Goal: Task Accomplishment & Management: Use online tool/utility

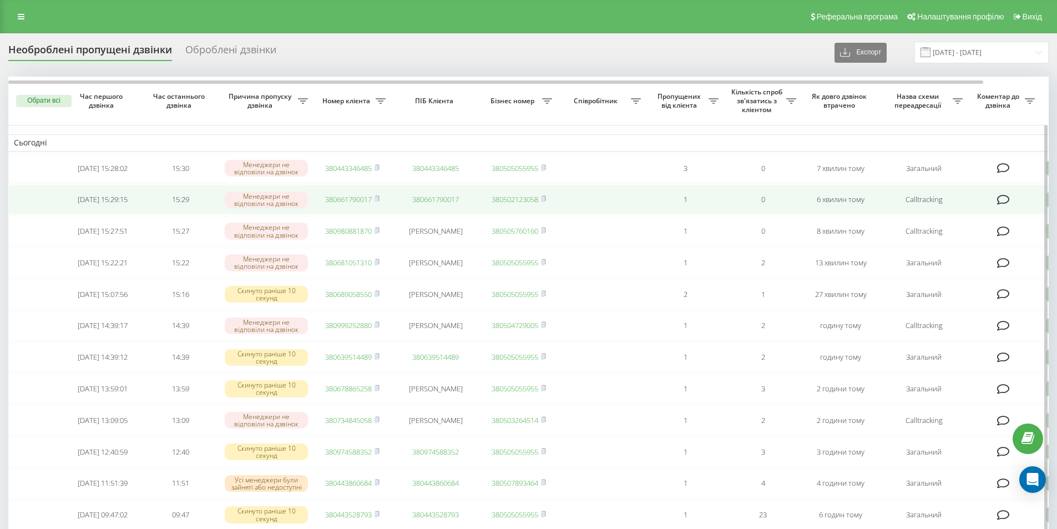
click at [358, 202] on link "380661790017" at bounding box center [348, 199] width 47 height 10
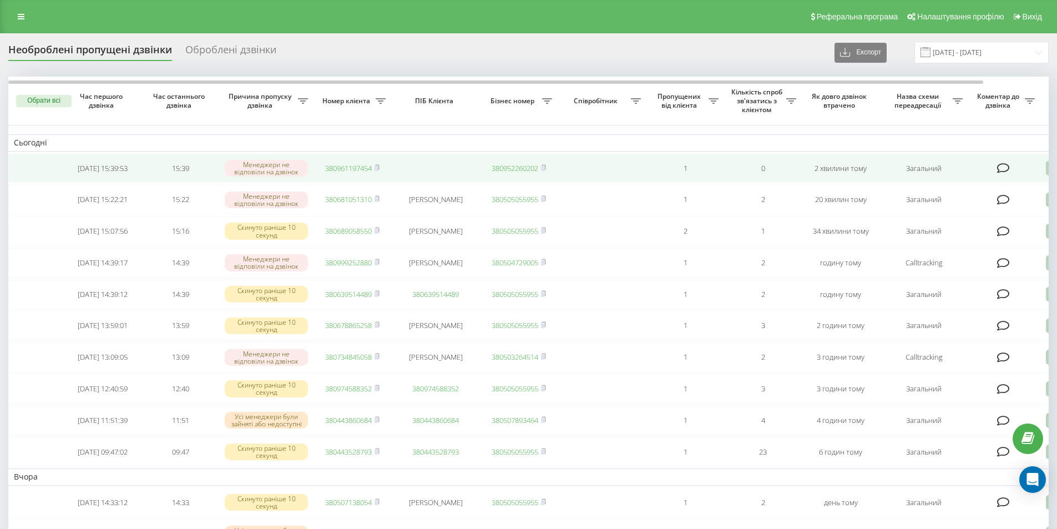
click at [351, 168] on link "380961197454" at bounding box center [348, 168] width 47 height 10
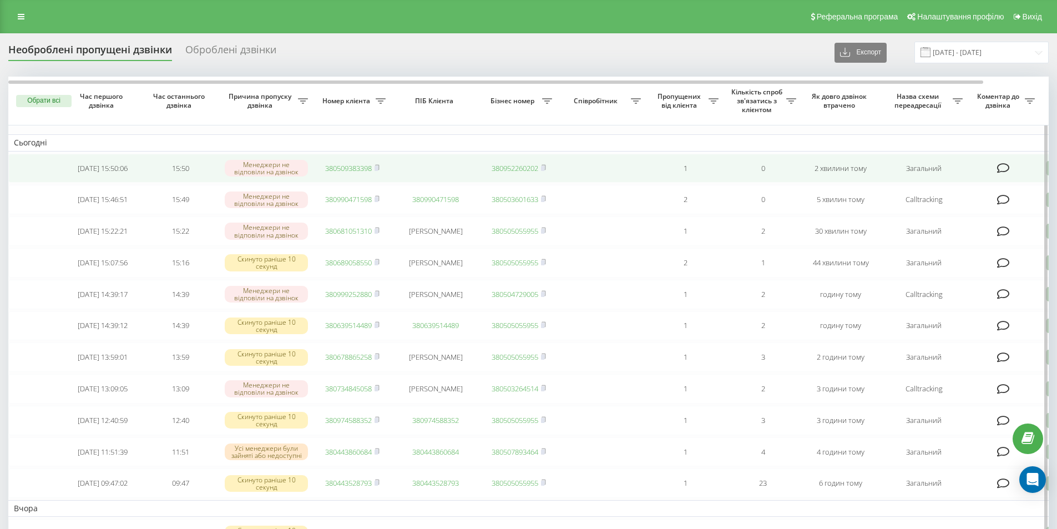
click at [345, 165] on link "380509383398" at bounding box center [348, 168] width 47 height 10
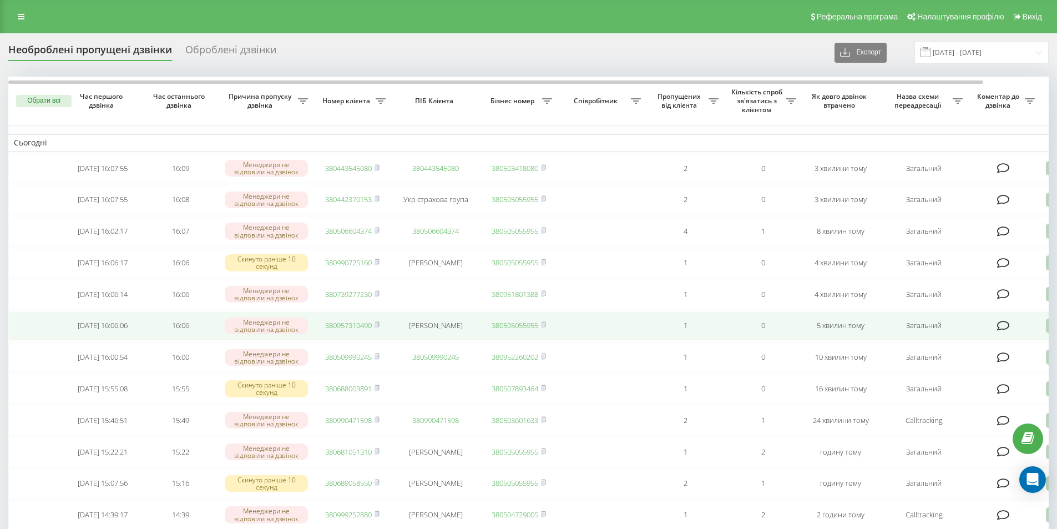
click at [346, 329] on td "380957310490" at bounding box center [352, 325] width 78 height 29
click at [347, 330] on link "380957310490" at bounding box center [348, 325] width 47 height 10
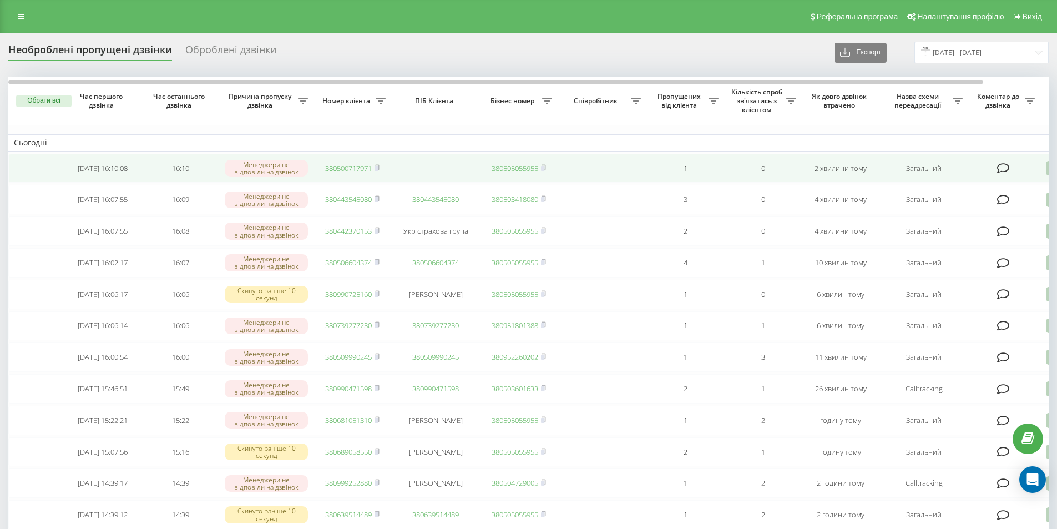
click at [357, 170] on link "380500717971" at bounding box center [348, 168] width 47 height 10
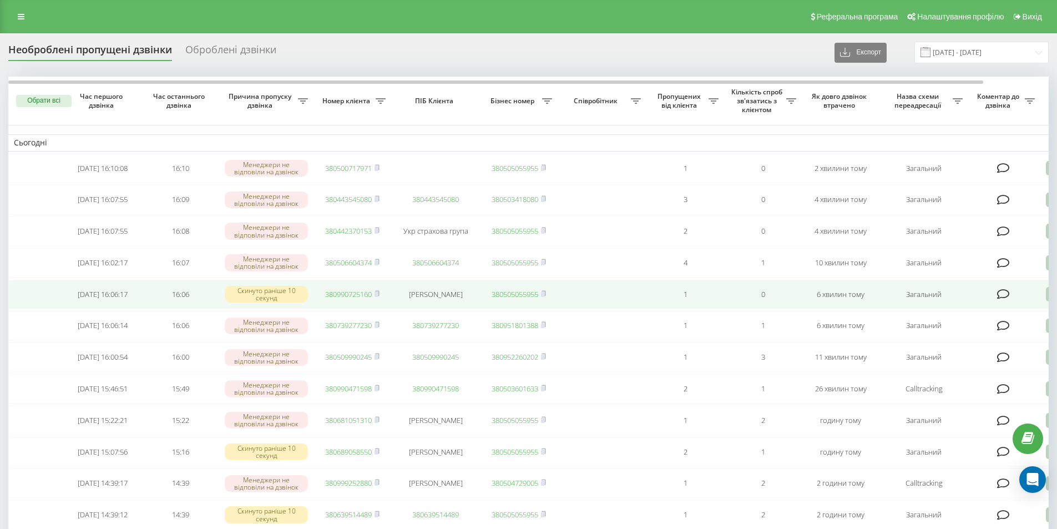
click at [367, 299] on link "380990725160" at bounding box center [348, 294] width 47 height 10
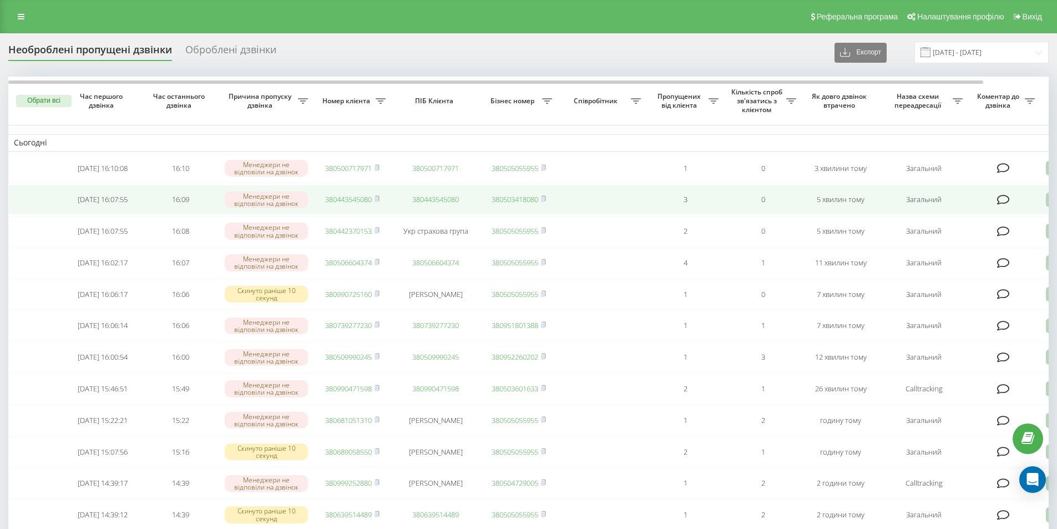
click at [351, 200] on link "380443545080" at bounding box center [348, 199] width 47 height 10
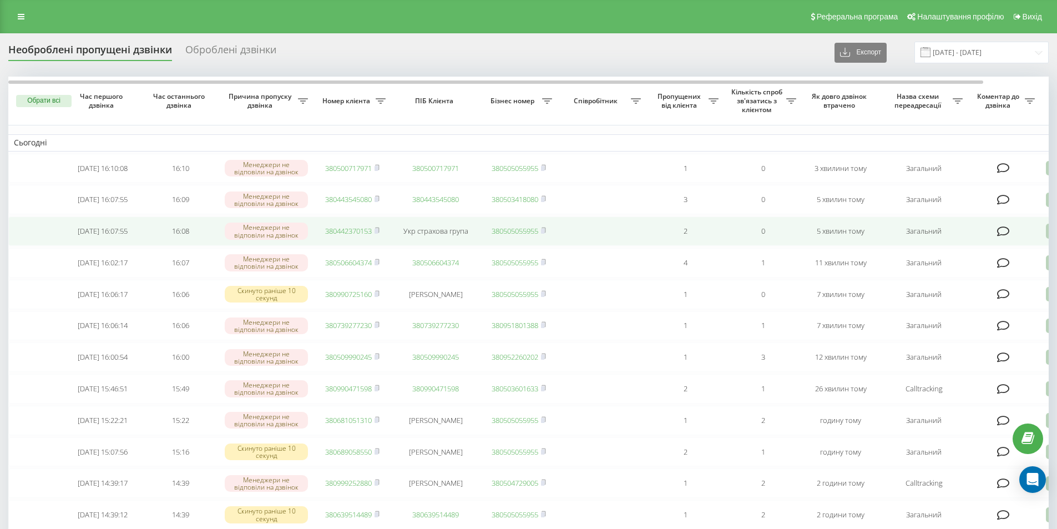
click at [351, 236] on link "380442370153" at bounding box center [348, 231] width 47 height 10
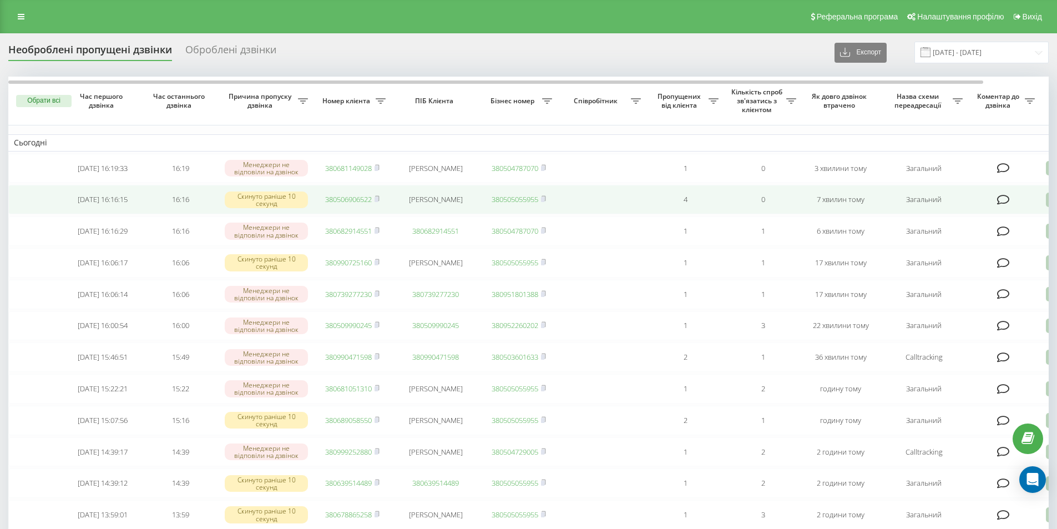
click at [364, 199] on link "380506906522" at bounding box center [348, 199] width 47 height 10
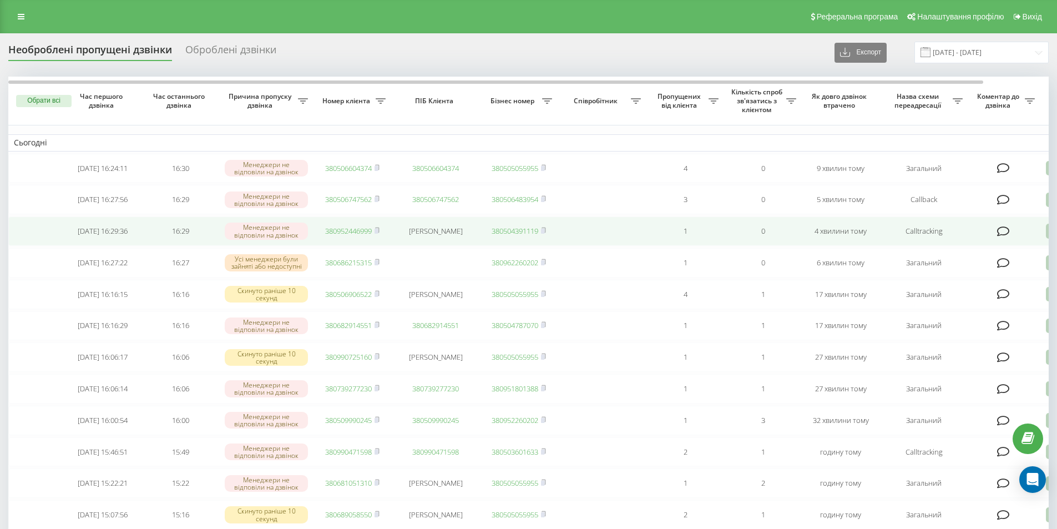
click at [355, 232] on link "380952446999" at bounding box center [348, 231] width 47 height 10
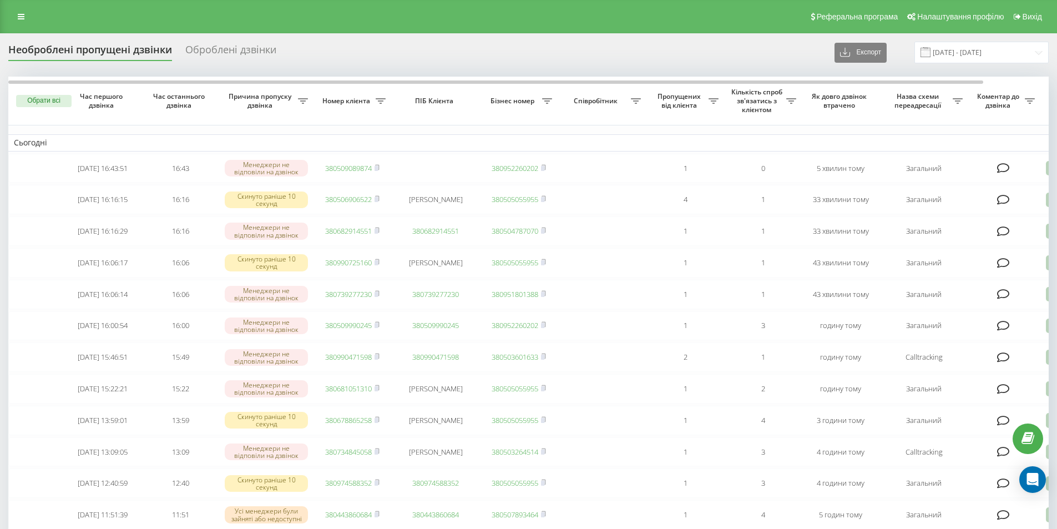
click at [112, 7] on div "Реферальна програма Налаштування профілю Вихід" at bounding box center [528, 16] width 1057 height 33
